Goal: Transaction & Acquisition: Purchase product/service

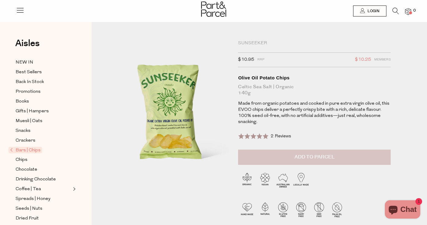
click at [296, 155] on span "Add to Parcel" at bounding box center [314, 156] width 40 height 7
click at [383, 156] on button "button" at bounding box center [381, 155] width 17 height 13
type input "2"
click at [381, 156] on button "button" at bounding box center [381, 155] width 17 height 13
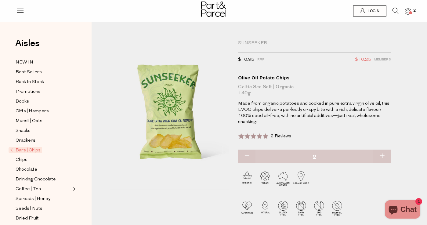
type input "3"
click at [381, 156] on button "button" at bounding box center [381, 155] width 17 height 13
type input "4"
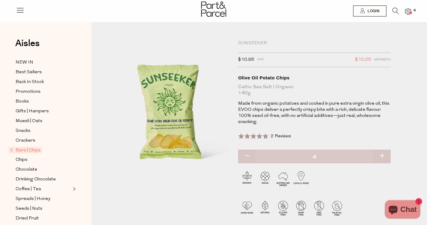
click at [381, 156] on button "button" at bounding box center [381, 155] width 17 height 13
type input "5"
click at [381, 156] on button "button" at bounding box center [381, 155] width 17 height 13
type input "6"
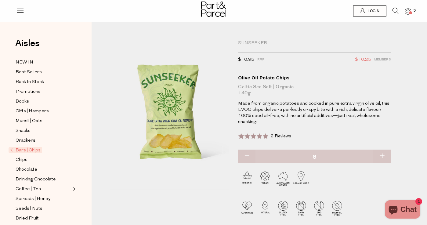
type input "6"
click at [381, 156] on button "button" at bounding box center [381, 155] width 17 height 13
type input "7"
click at [381, 155] on button "button" at bounding box center [381, 155] width 17 height 13
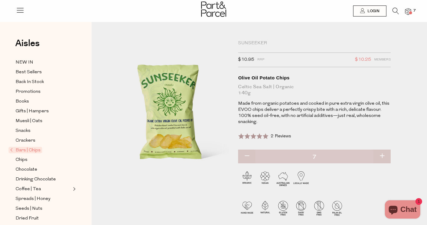
type input "8"
click at [381, 153] on button "button" at bounding box center [381, 155] width 17 height 13
type input "9"
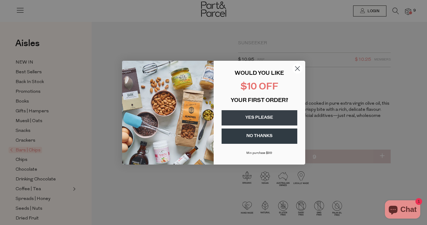
click at [380, 154] on div "Close dialog WOULD YOU LIKE $10 OFF YOUR FIRST ORDER? YES PLEASE NO THANKS [PER…" at bounding box center [213, 112] width 427 height 225
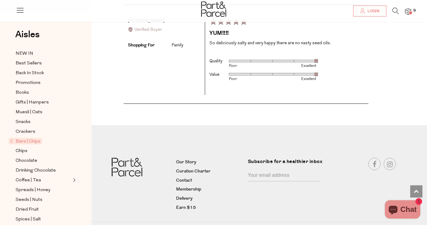
scroll to position [1043, 0]
click at [189, 204] on link "Earn $15" at bounding box center [209, 207] width 67 height 7
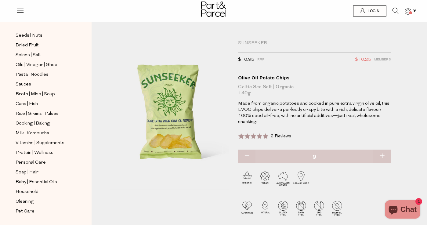
click at [378, 156] on button "button" at bounding box center [381, 155] width 17 height 13
type input "10"
click at [409, 10] on img at bounding box center [408, 11] width 6 height 7
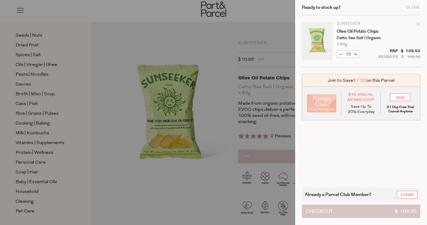
click at [319, 211] on span "Checkout" at bounding box center [319, 211] width 27 height 13
